Goal: Information Seeking & Learning: Learn about a topic

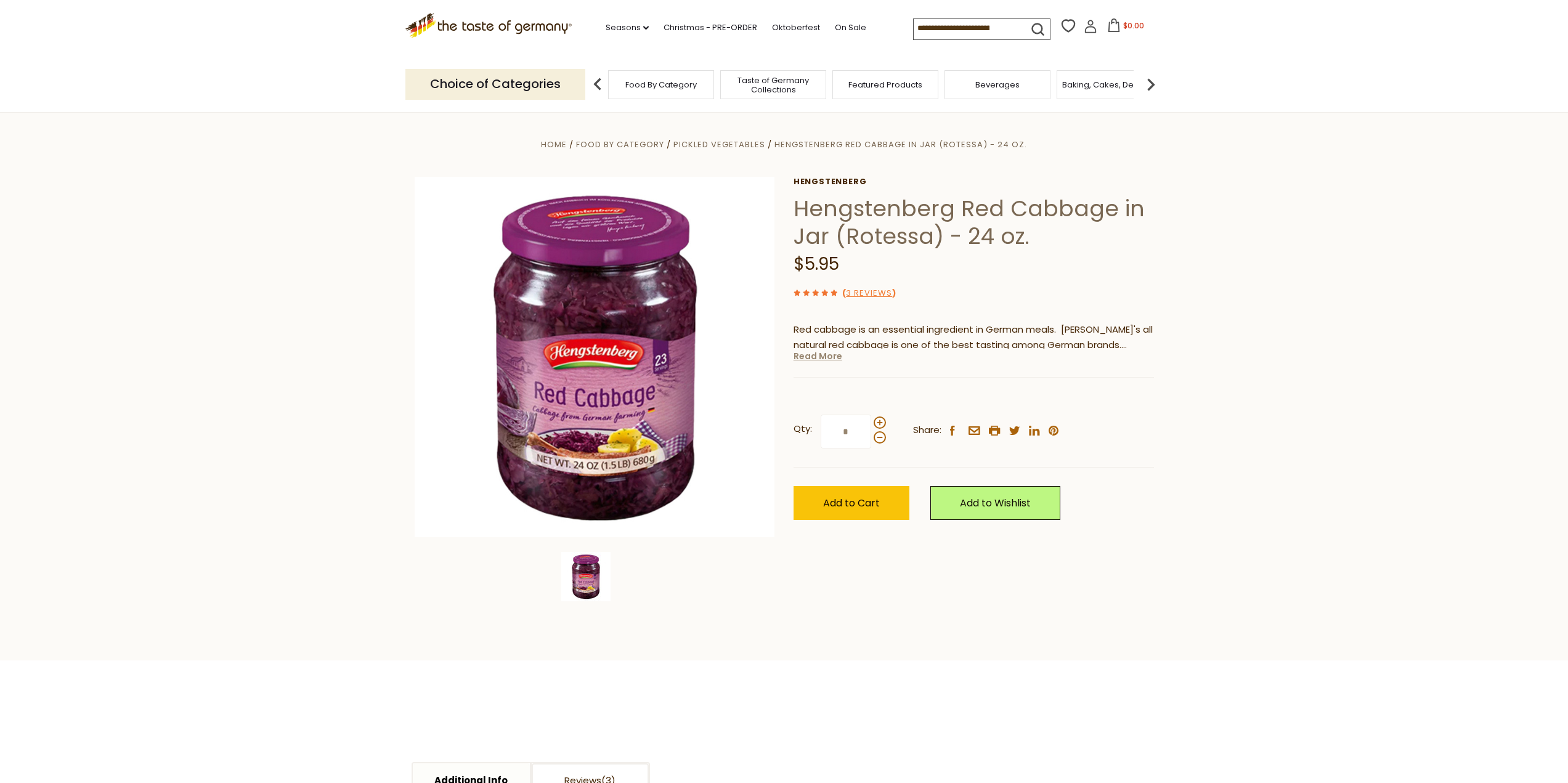
click at [824, 357] on link "Read More" at bounding box center [818, 356] width 48 height 12
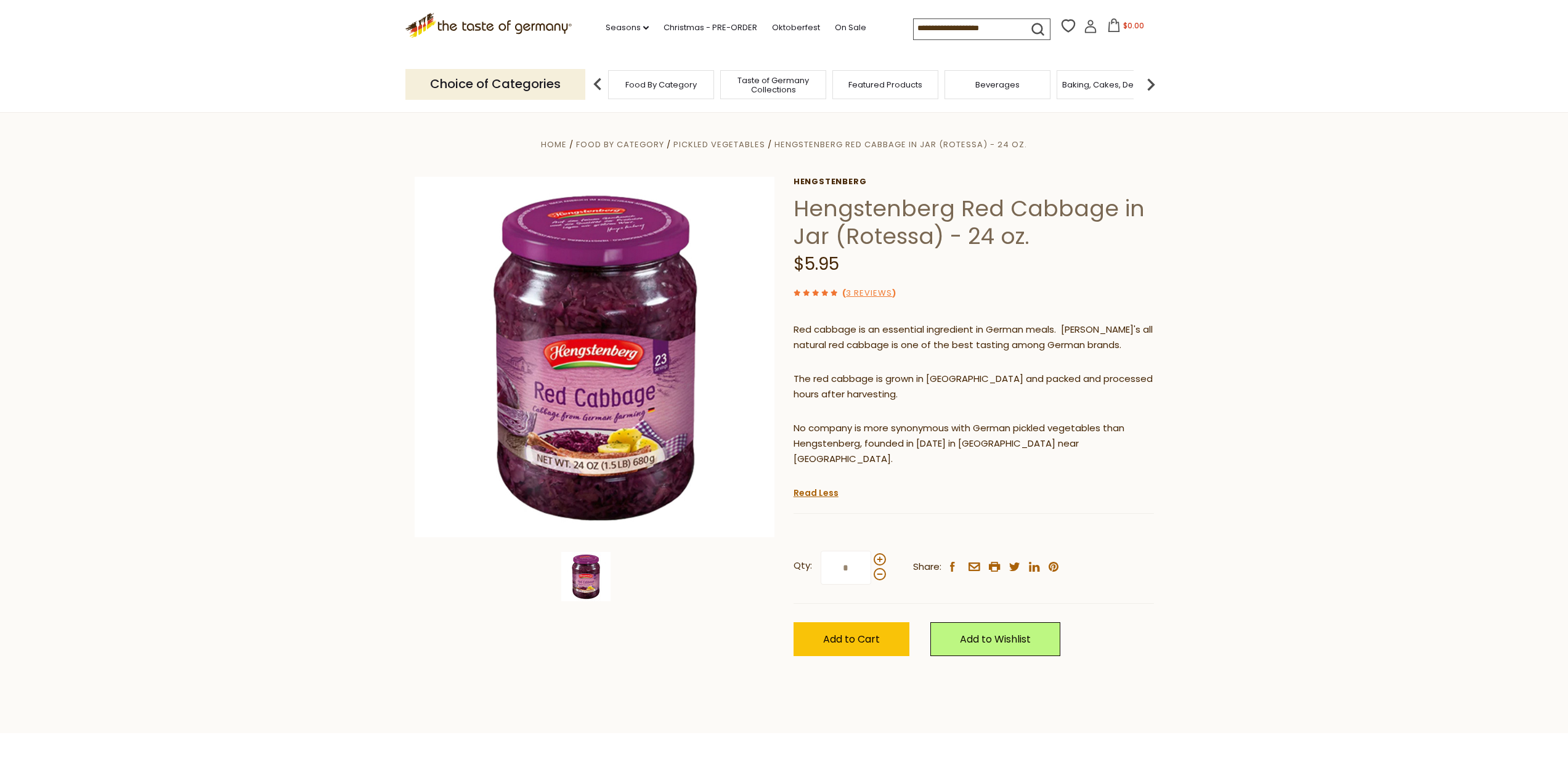
click at [839, 341] on p "Red cabbage is an essential ingredient in German meals. [PERSON_NAME]'s all nat…" at bounding box center [973, 337] width 360 height 31
click at [246, 312] on section "Home Food By Category Pickled Vegetables Hengstenberg Red Cabbage in Jar ([GEOG…" at bounding box center [784, 422] width 1568 height 621
